Goal: Check status: Check status

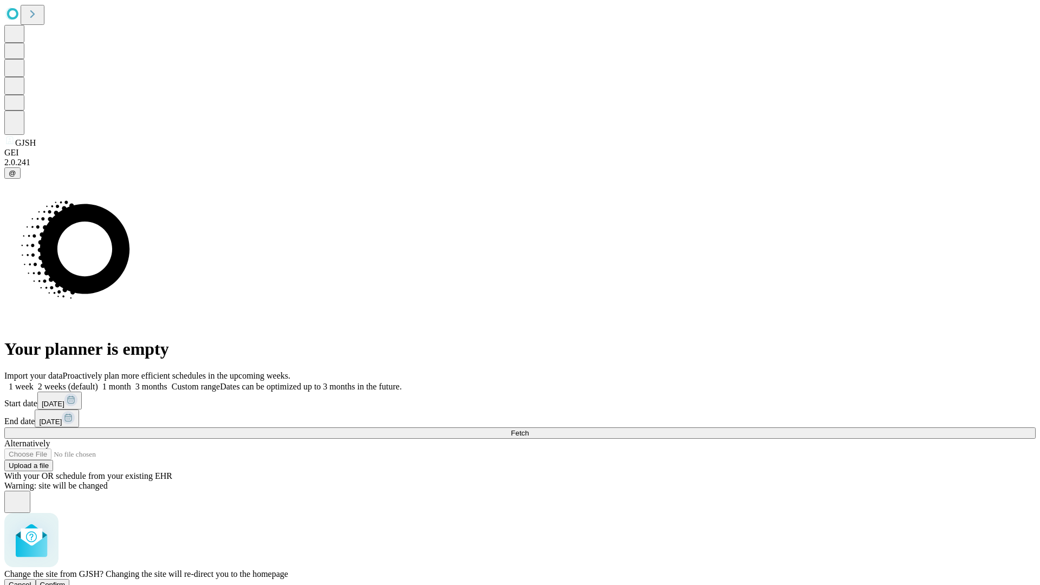
click at [66, 581] on span "Confirm" at bounding box center [52, 585] width 25 height 8
click at [34, 382] on label "1 week" at bounding box center [18, 386] width 29 height 9
click at [529, 429] on span "Fetch" at bounding box center [520, 433] width 18 height 8
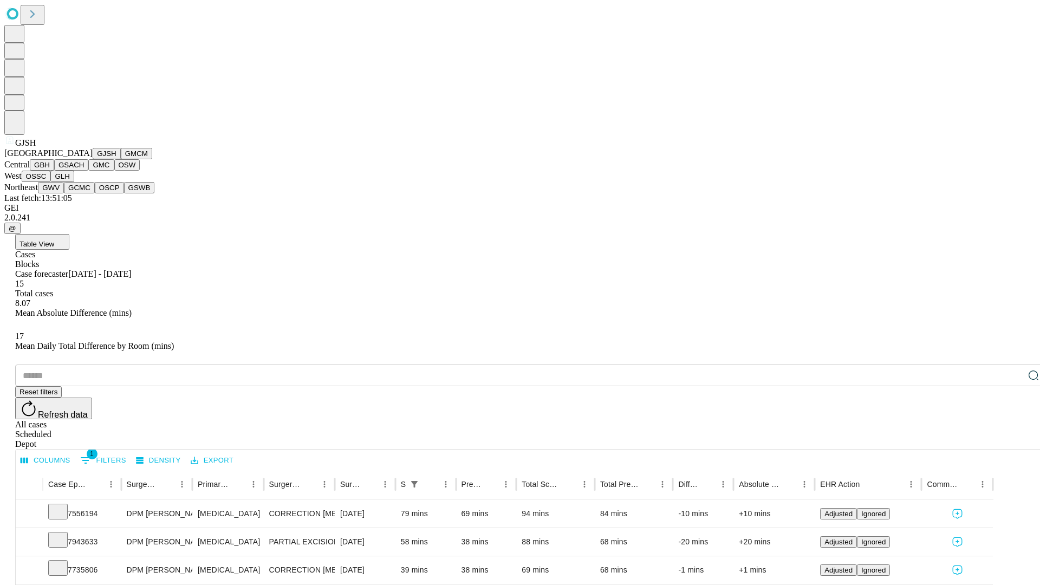
click at [121, 159] on button "GMCM" at bounding box center [136, 153] width 31 height 11
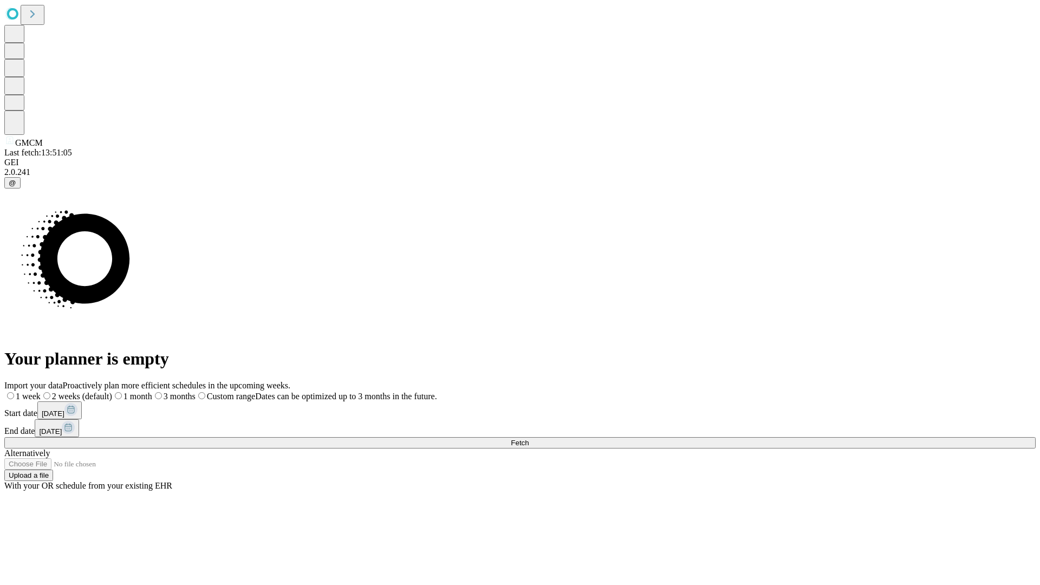
click at [529, 439] on span "Fetch" at bounding box center [520, 443] width 18 height 8
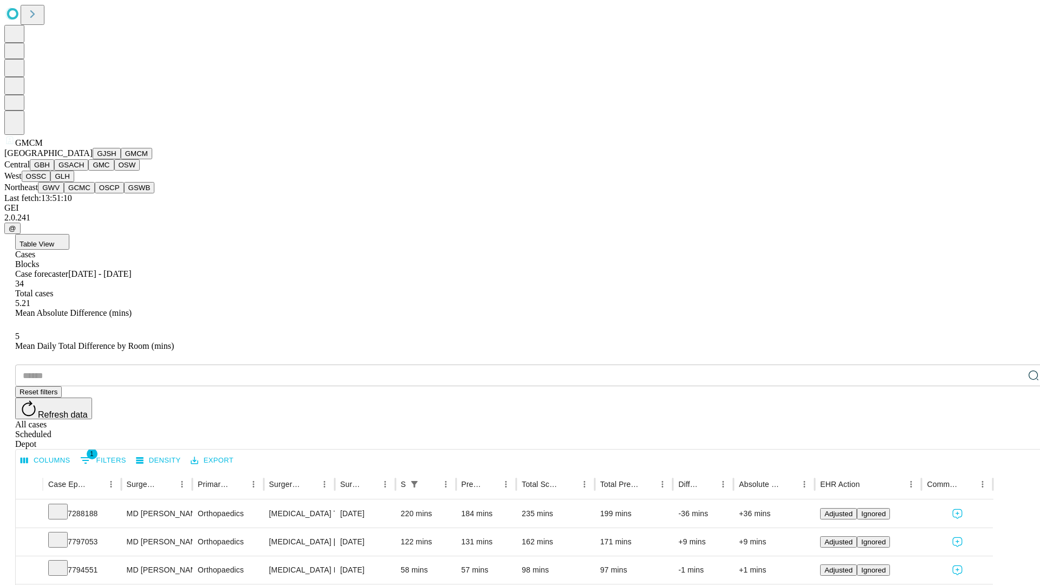
click at [54, 171] on button "GBH" at bounding box center [42, 164] width 24 height 11
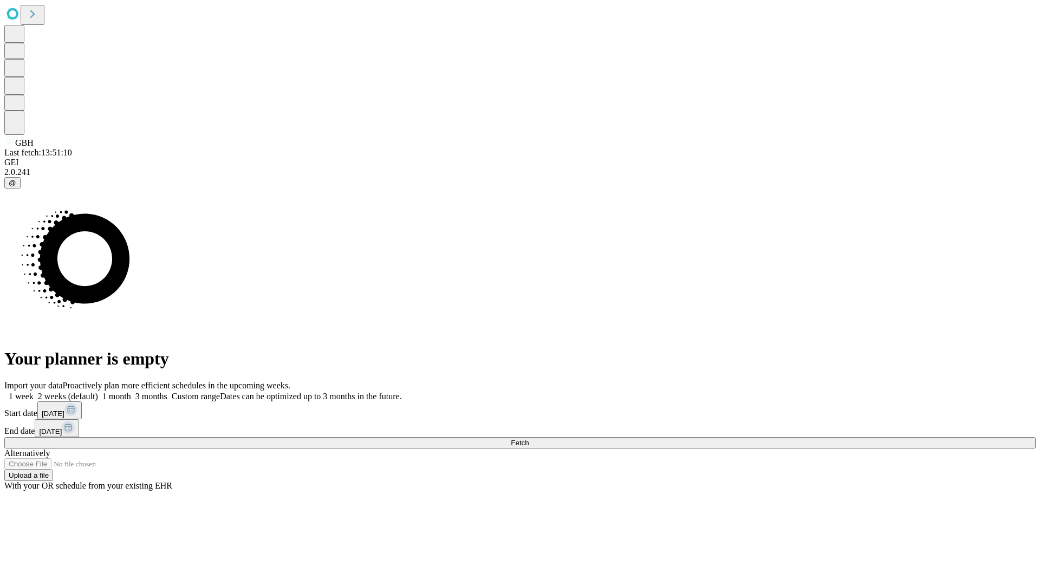
click at [34, 392] on label "1 week" at bounding box center [18, 396] width 29 height 9
click at [529, 439] on span "Fetch" at bounding box center [520, 443] width 18 height 8
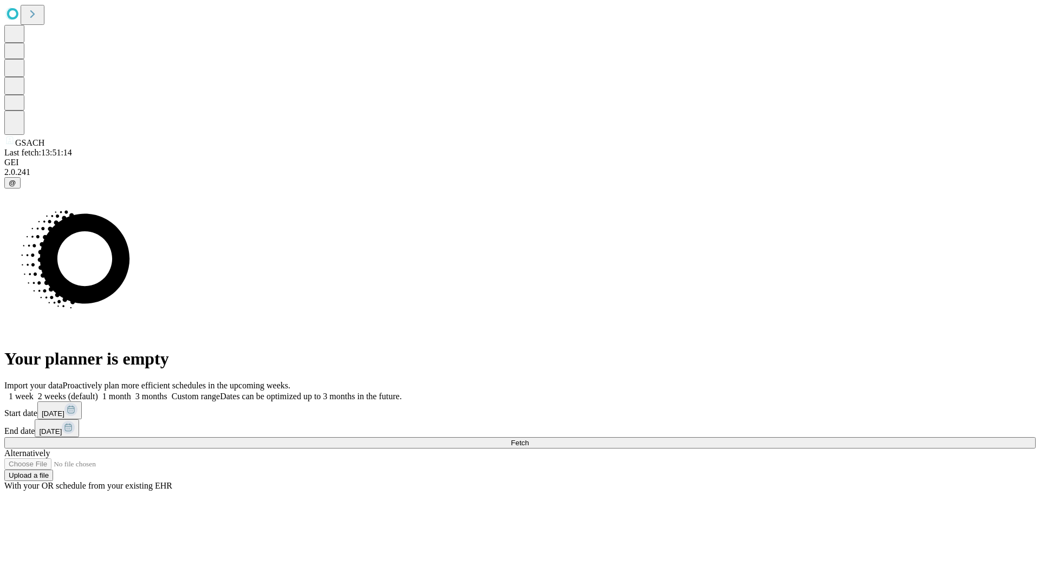
click at [34, 392] on label "1 week" at bounding box center [18, 396] width 29 height 9
click at [529, 439] on span "Fetch" at bounding box center [520, 443] width 18 height 8
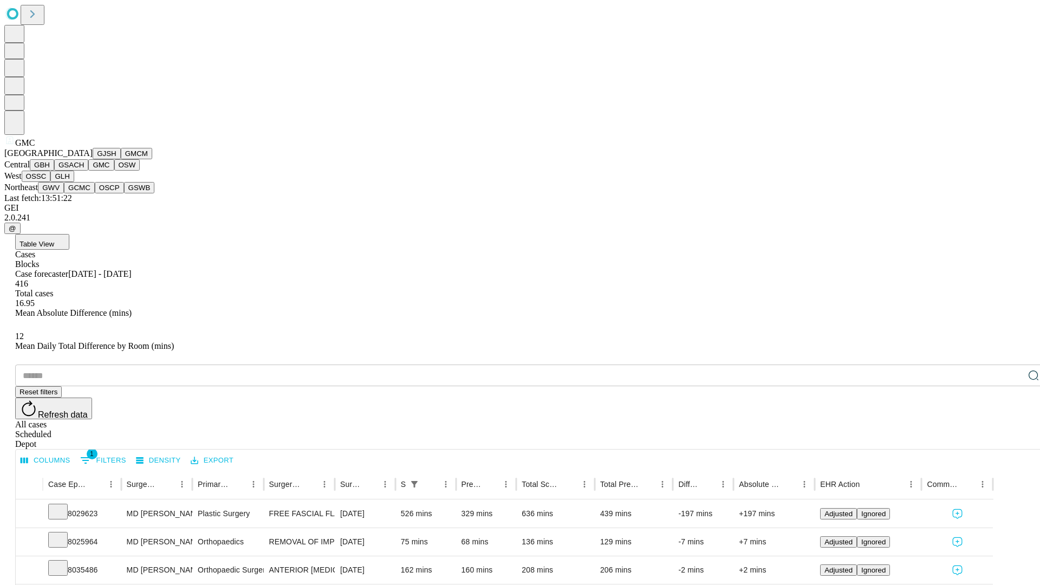
click at [114, 171] on button "OSW" at bounding box center [127, 164] width 26 height 11
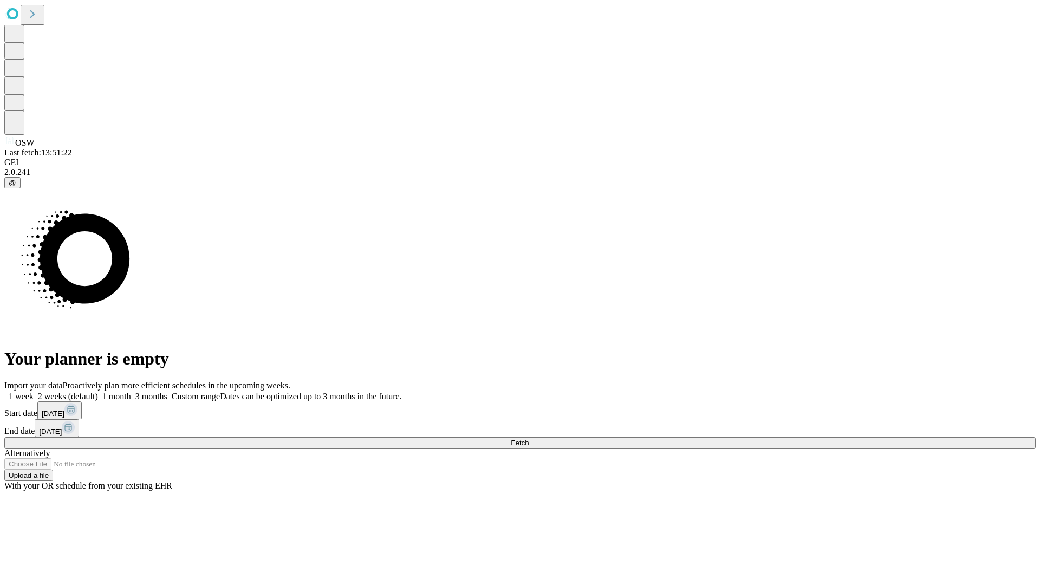
click at [34, 392] on label "1 week" at bounding box center [18, 396] width 29 height 9
click at [529, 439] on span "Fetch" at bounding box center [520, 443] width 18 height 8
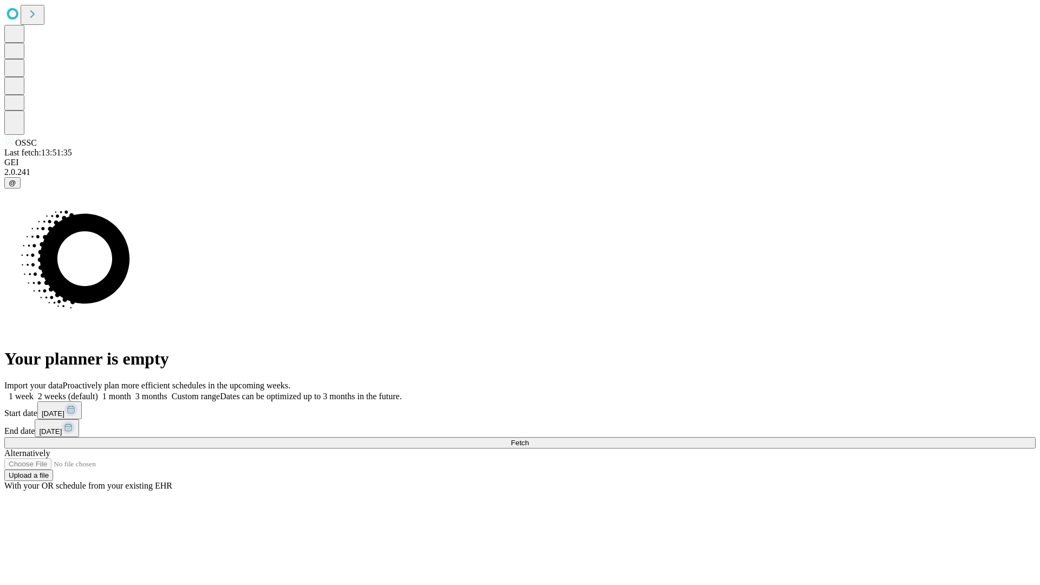
click at [34, 392] on label "1 week" at bounding box center [18, 396] width 29 height 9
click at [529, 439] on span "Fetch" at bounding box center [520, 443] width 18 height 8
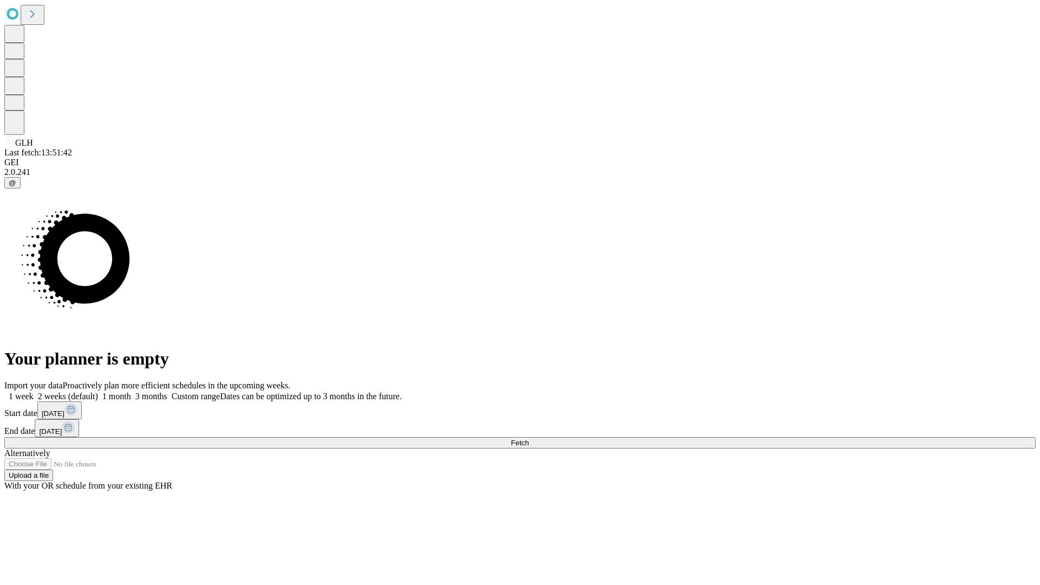
click at [34, 392] on label "1 week" at bounding box center [18, 396] width 29 height 9
click at [529, 439] on span "Fetch" at bounding box center [520, 443] width 18 height 8
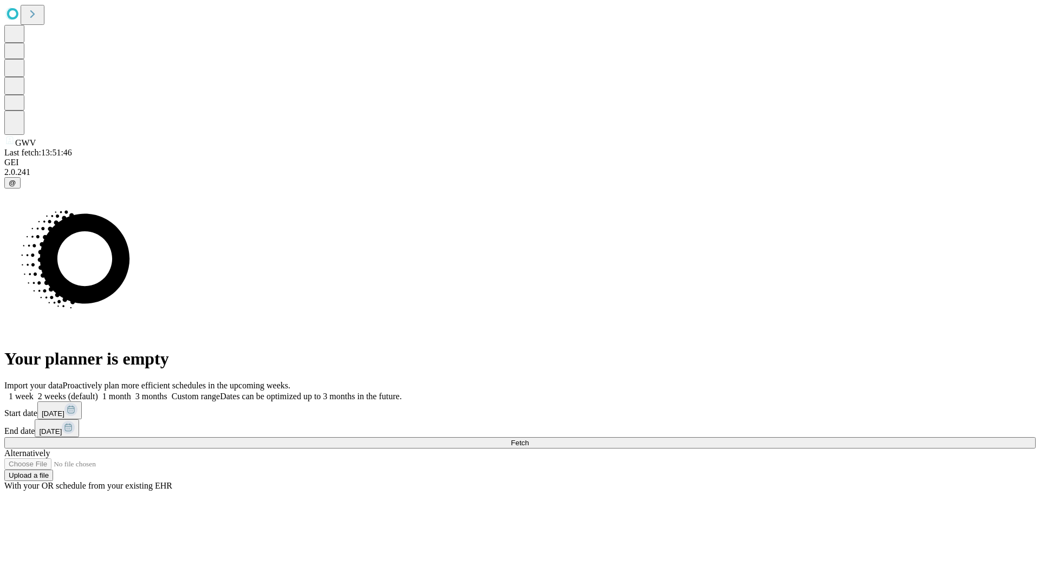
click at [529, 439] on span "Fetch" at bounding box center [520, 443] width 18 height 8
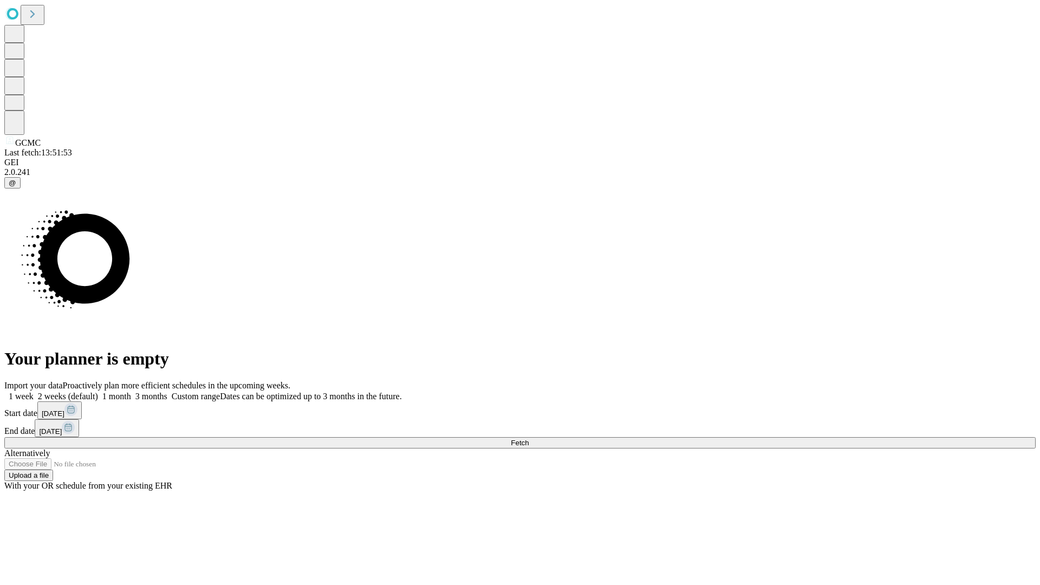
click at [34, 392] on label "1 week" at bounding box center [18, 396] width 29 height 9
click at [529, 439] on span "Fetch" at bounding box center [520, 443] width 18 height 8
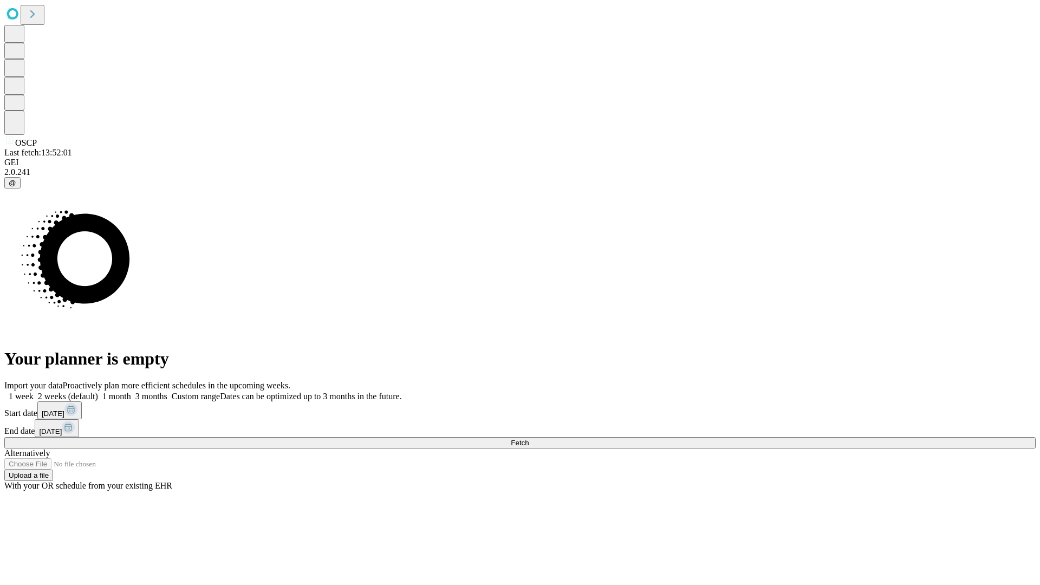
click at [34, 392] on label "1 week" at bounding box center [18, 396] width 29 height 9
click at [529, 439] on span "Fetch" at bounding box center [520, 443] width 18 height 8
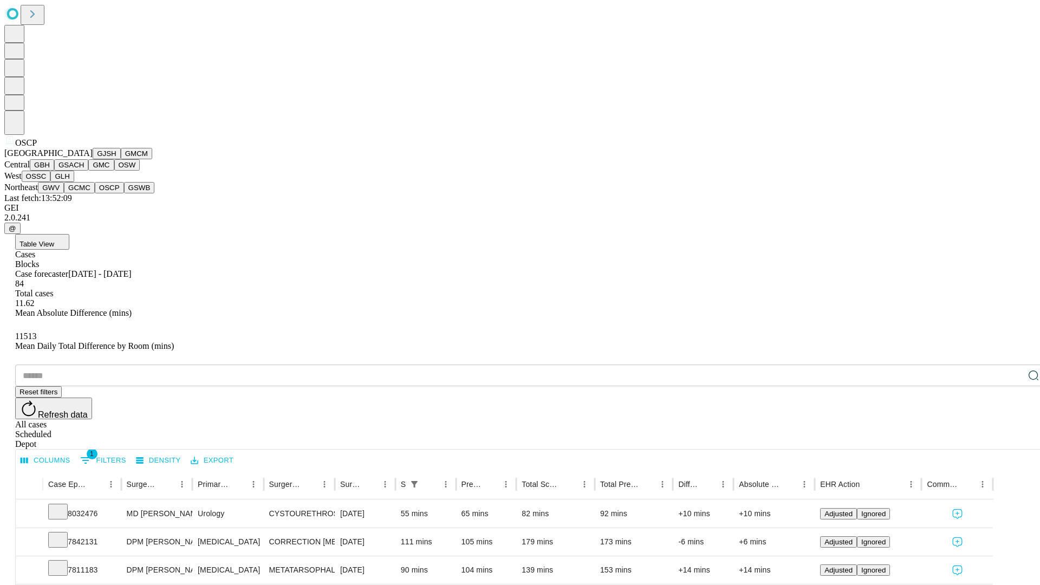
click at [124, 193] on button "GSWB" at bounding box center [139, 187] width 31 height 11
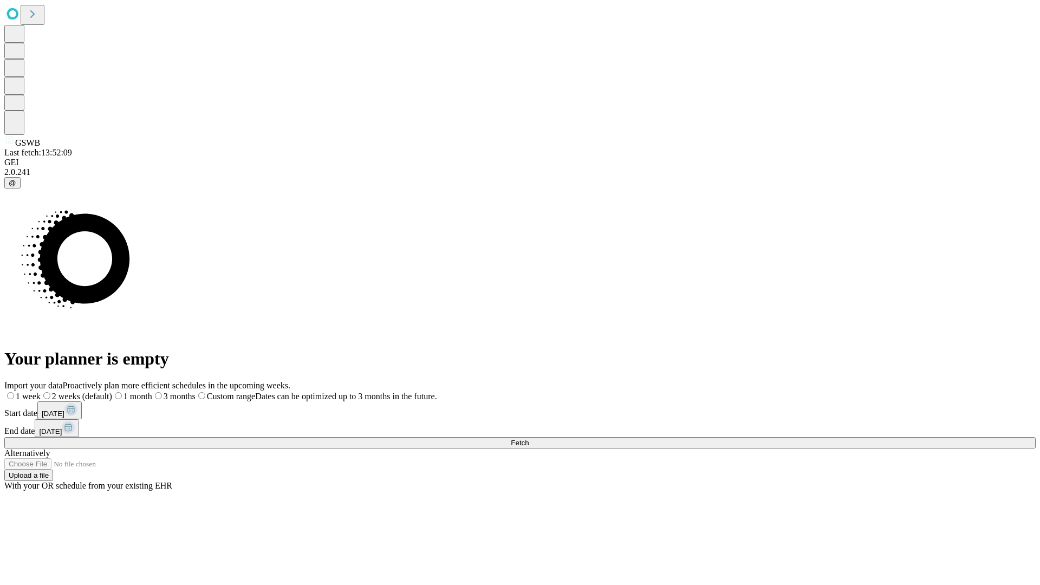
click at [41, 392] on label "1 week" at bounding box center [22, 396] width 36 height 9
click at [529, 439] on span "Fetch" at bounding box center [520, 443] width 18 height 8
